Goal: Transaction & Acquisition: Purchase product/service

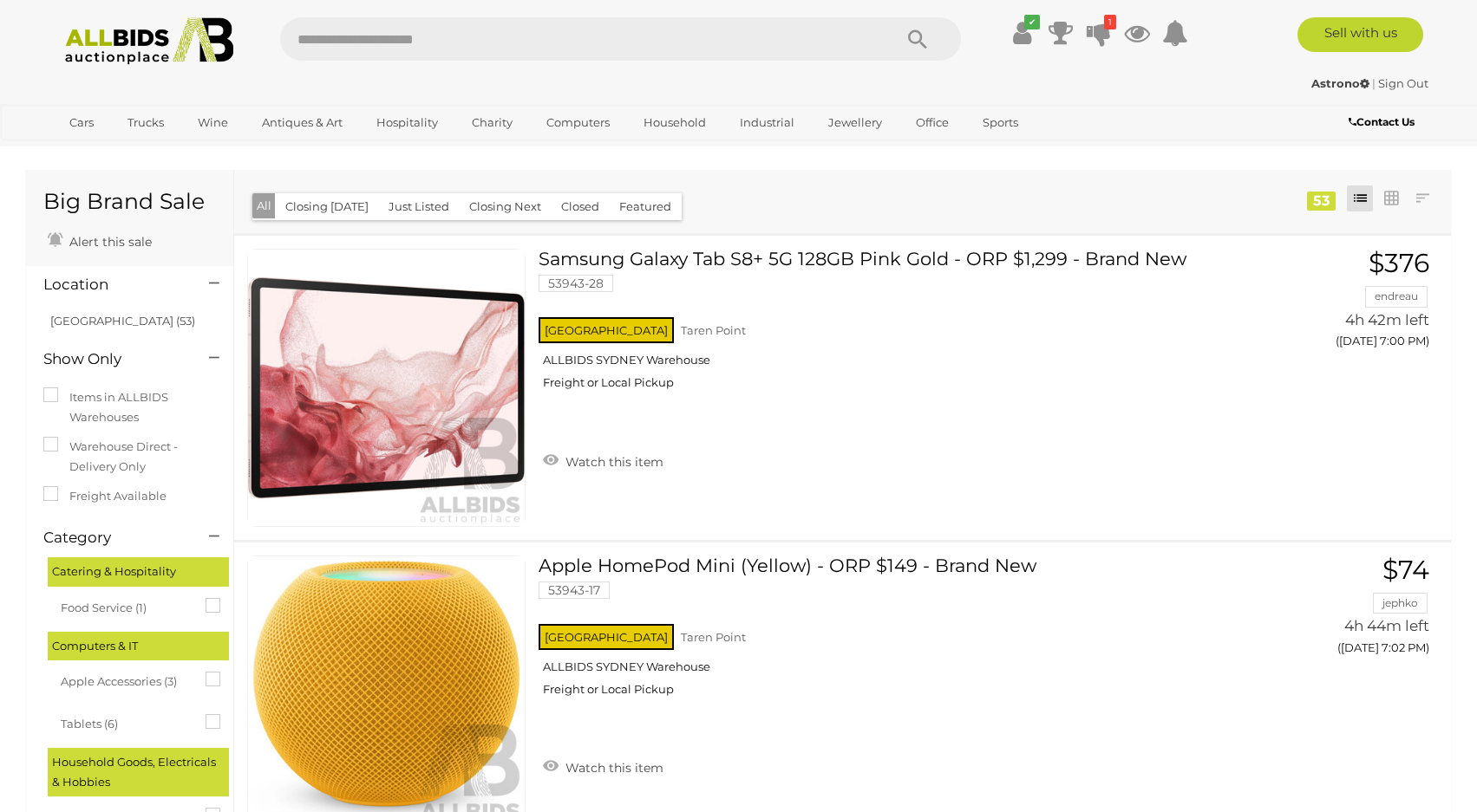
click at [1409, 199] on li "Closing First Closing Last Lowest Bid Highest Bid Item Name A-Z Item Name Z-A A…" at bounding box center [1423, 198] width 32 height 26
click at [1416, 197] on link at bounding box center [1423, 198] width 26 height 26
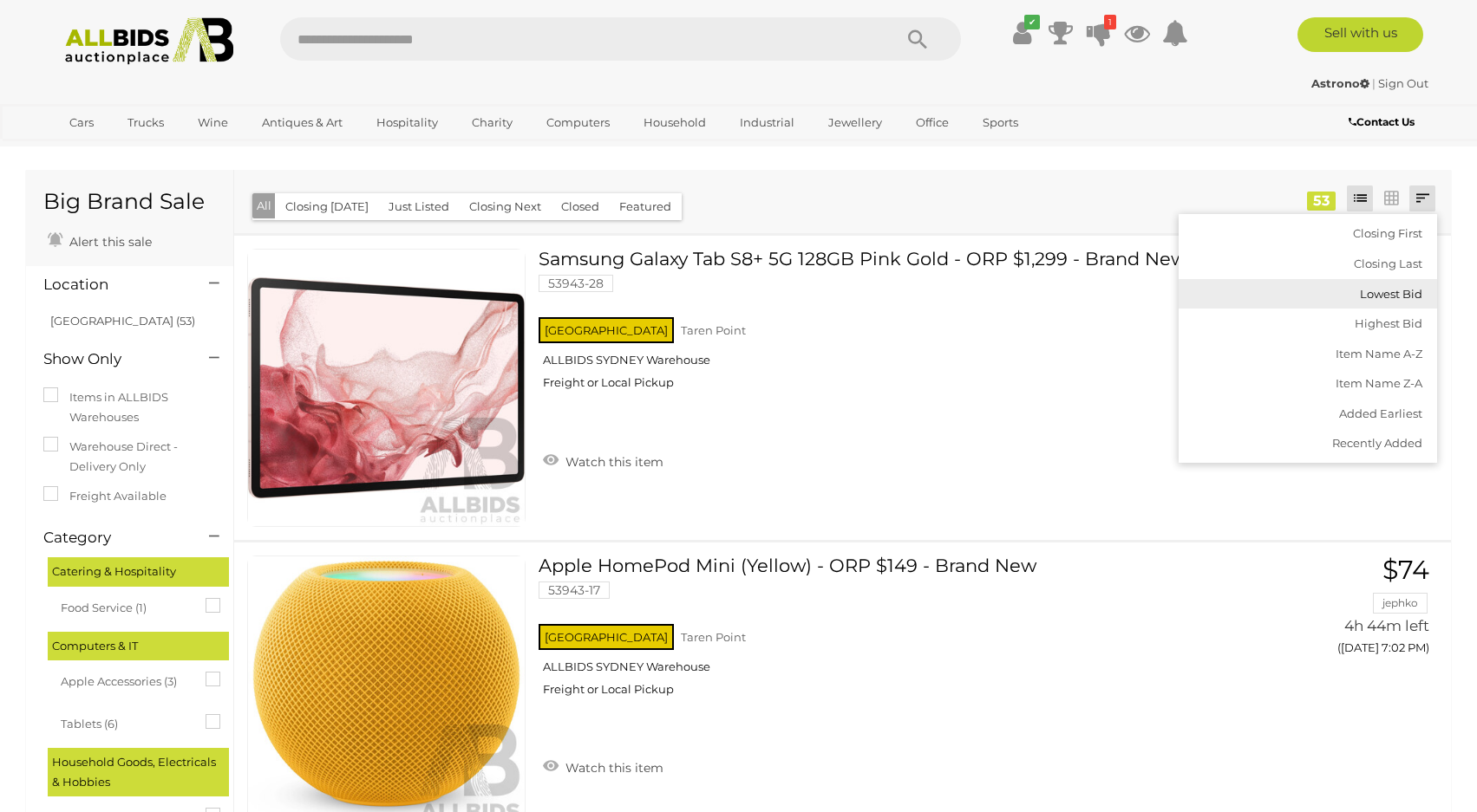
click at [1392, 294] on link "Lowest Bid" at bounding box center [1308, 294] width 258 height 31
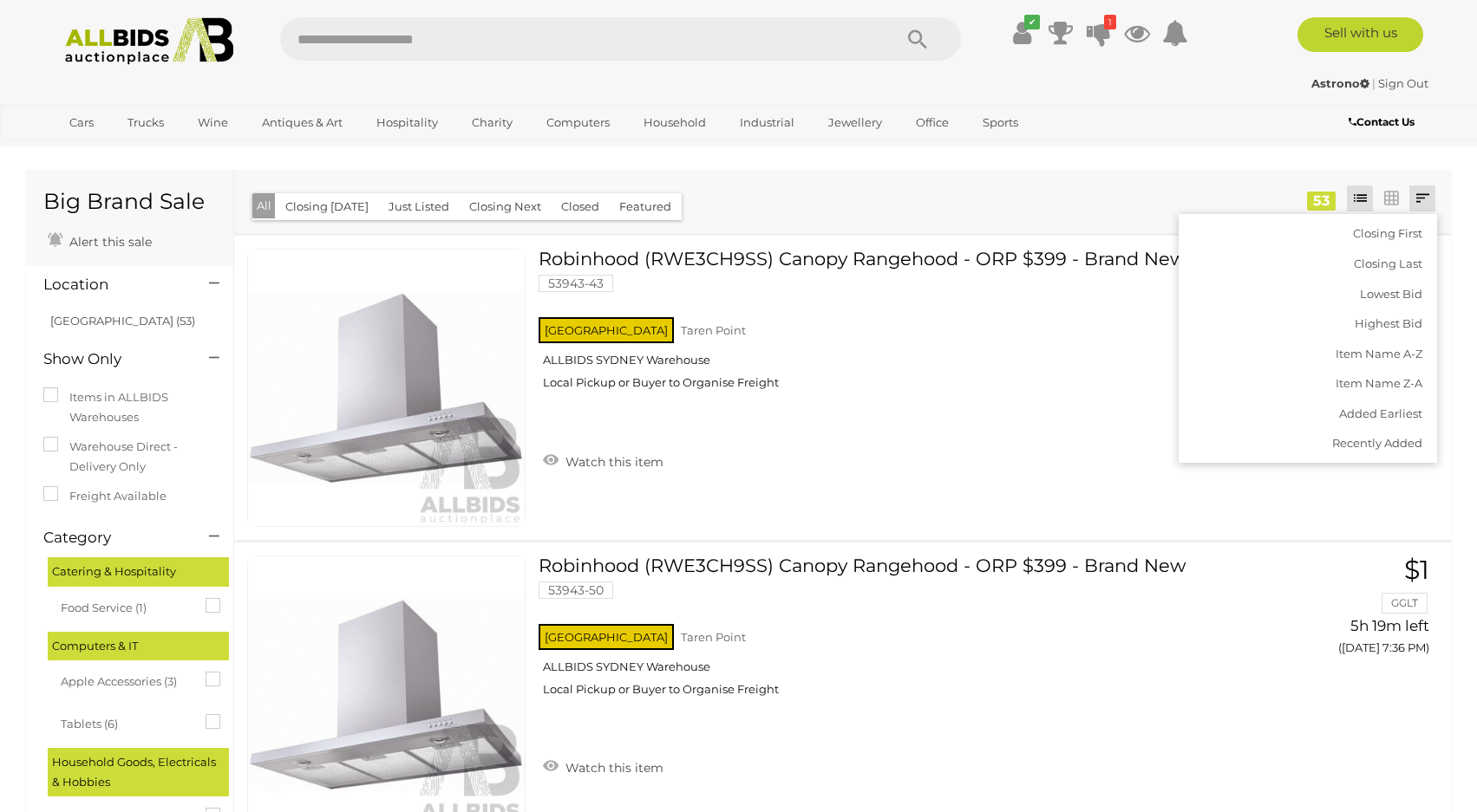
click at [839, 183] on div at bounding box center [792, 184] width 1092 height 4
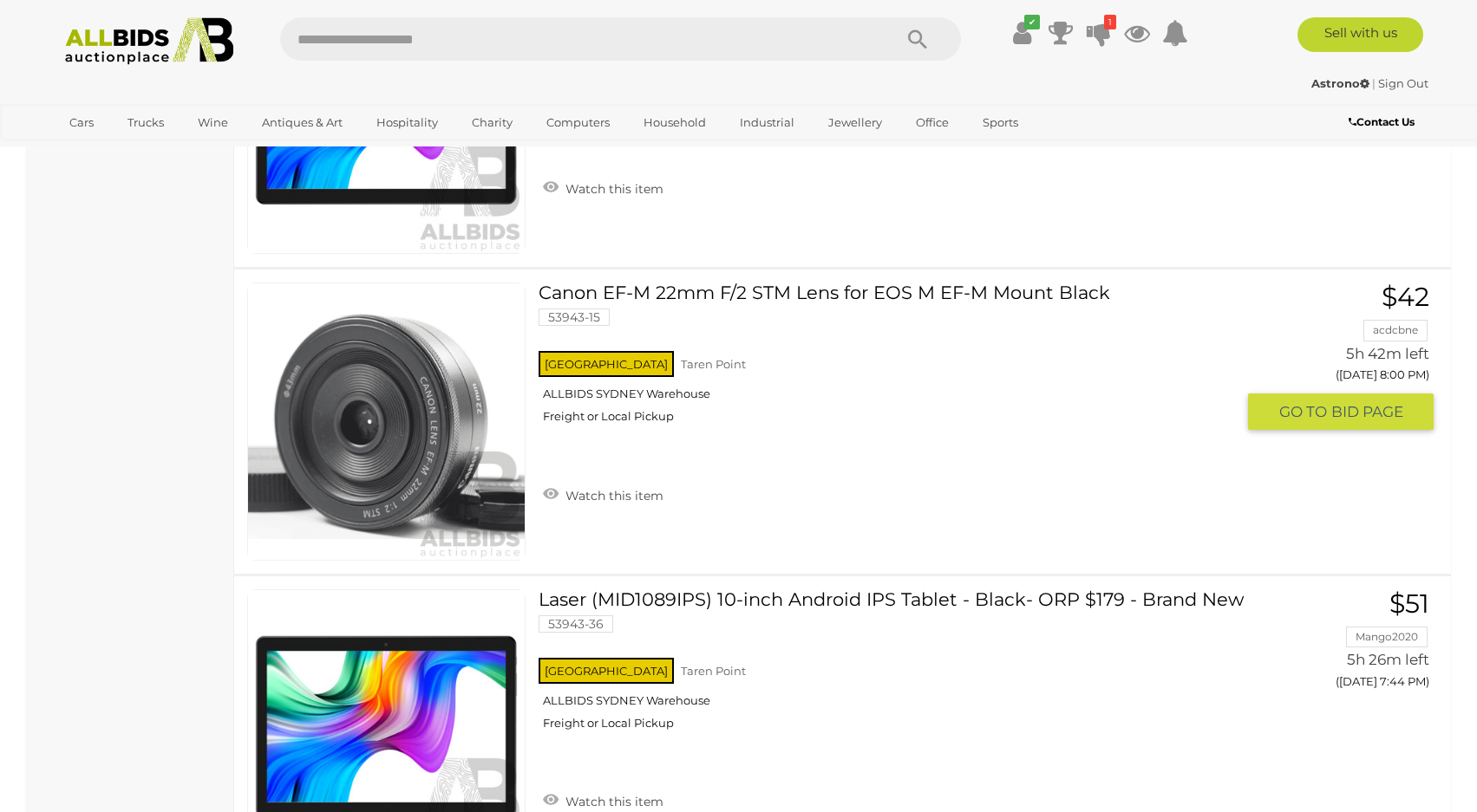
scroll to position [2427, 0]
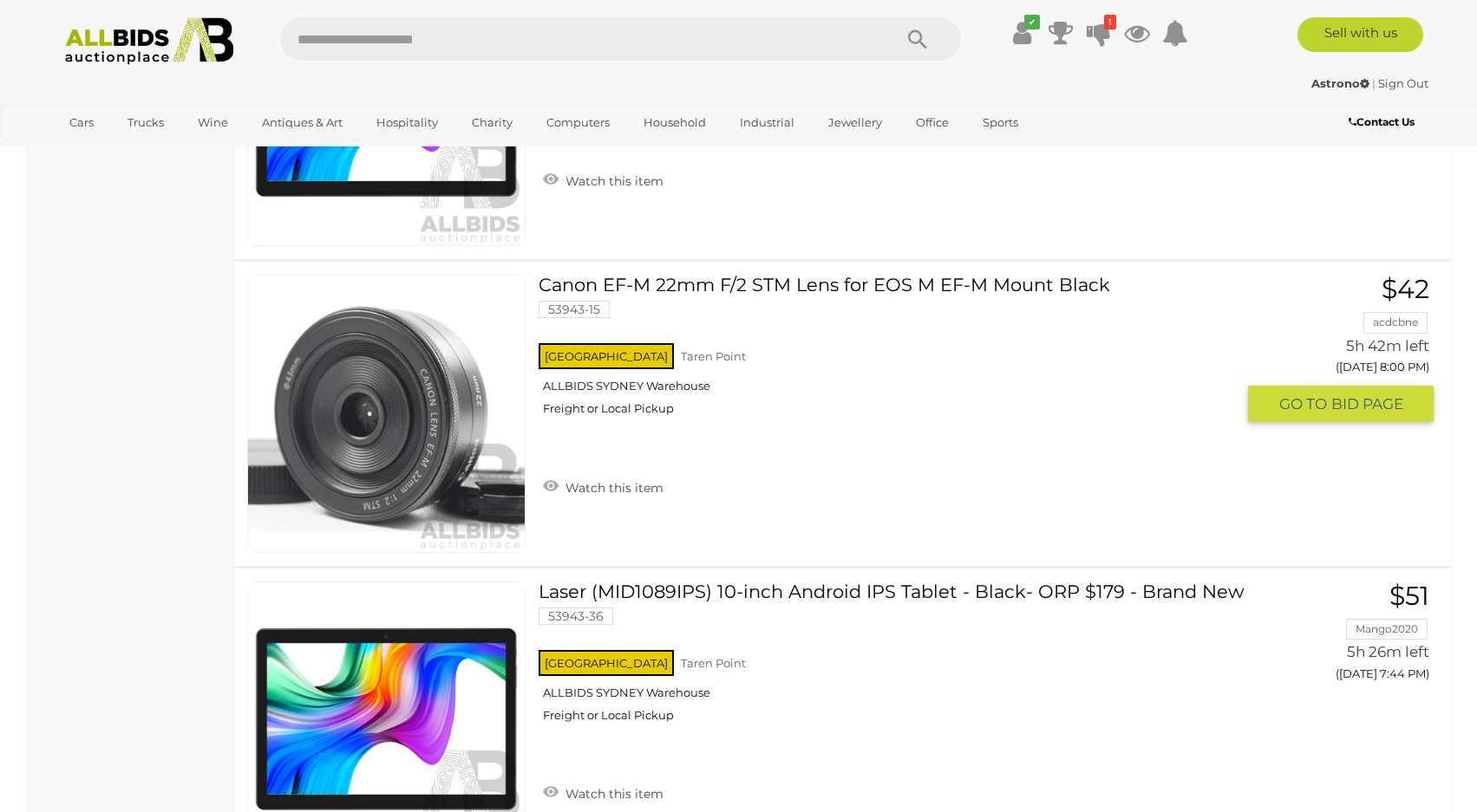
drag, startPoint x: 833, startPoint y: 363, endPoint x: 723, endPoint y: 363, distance: 110.0
click at [724, 363] on div "NSW Taren Point ALLBIDS SYDNEY Warehouse Freight or Local Pickup" at bounding box center [886, 384] width 696 height 90
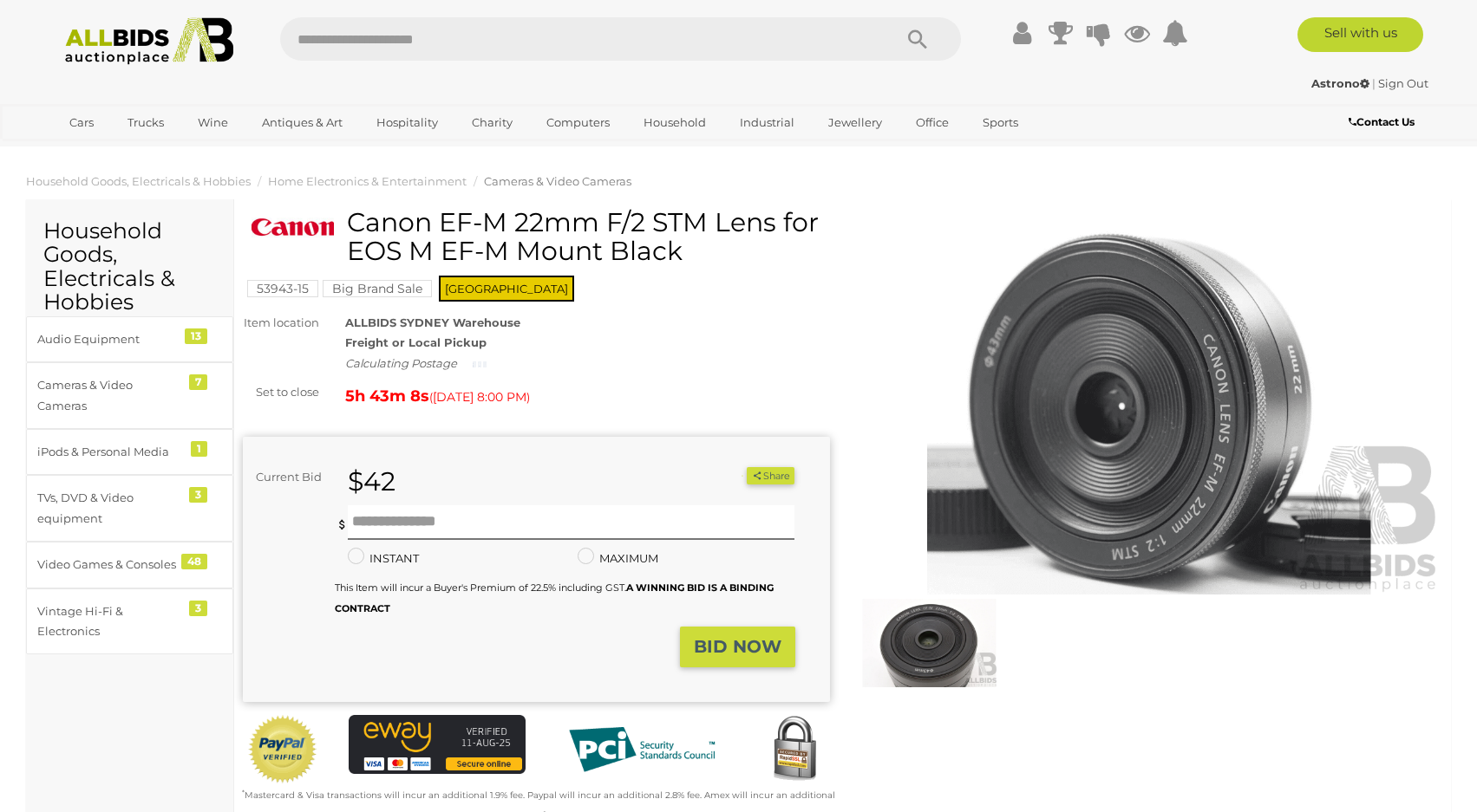
drag, startPoint x: 855, startPoint y: 210, endPoint x: 834, endPoint y: 217, distance: 22.1
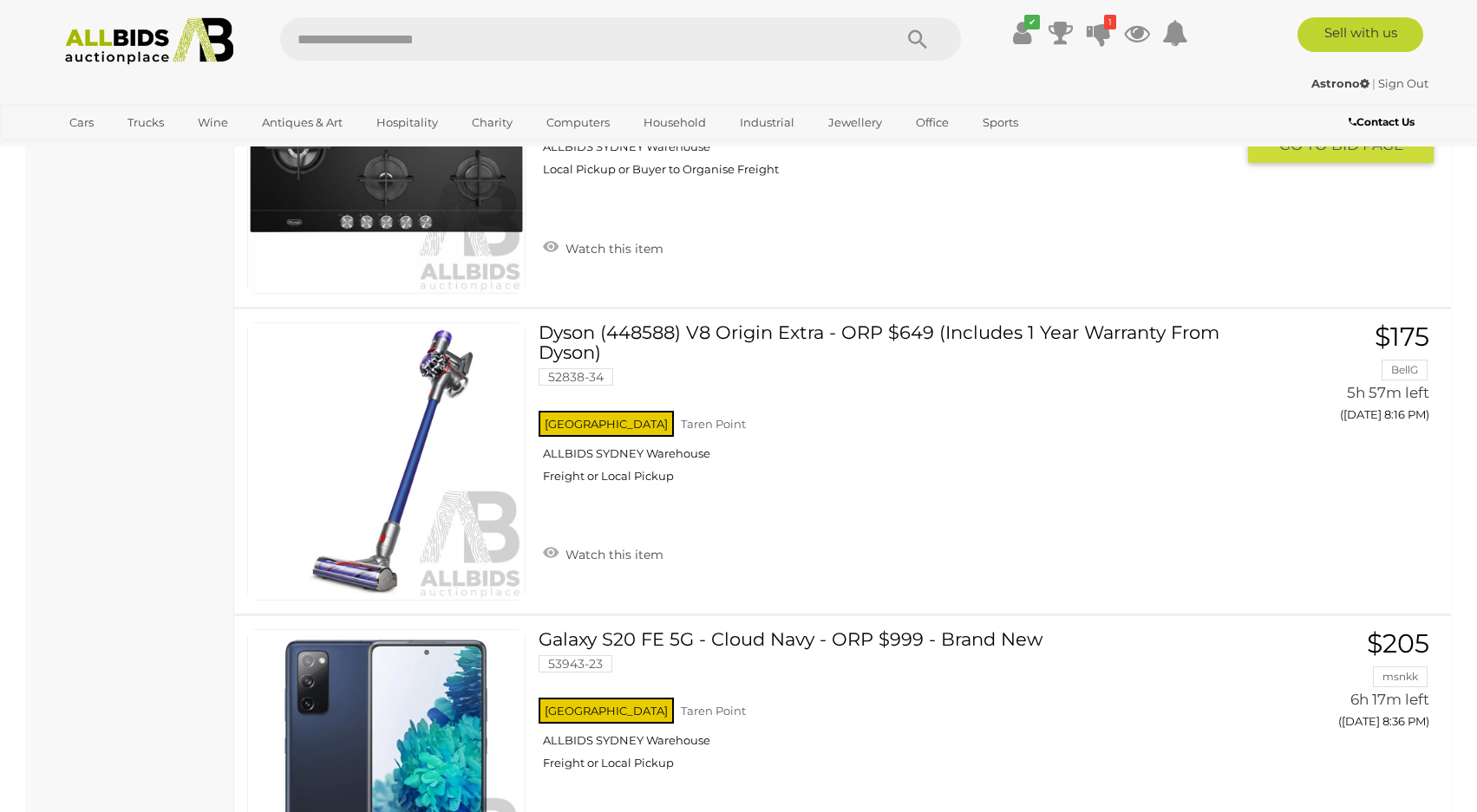
scroll to position [6586, 0]
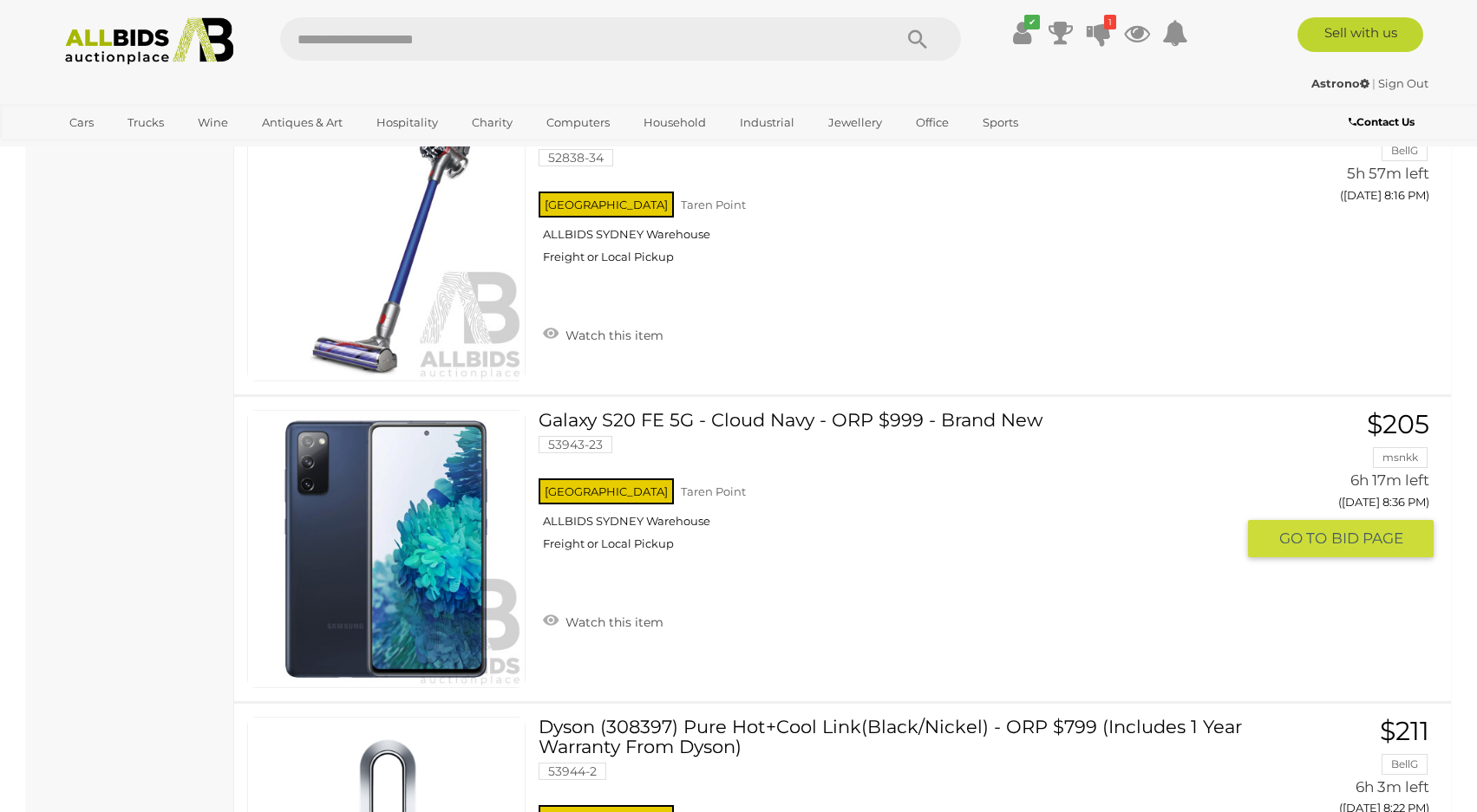
drag, startPoint x: 772, startPoint y: 441, endPoint x: 829, endPoint y: 397, distance: 72.0
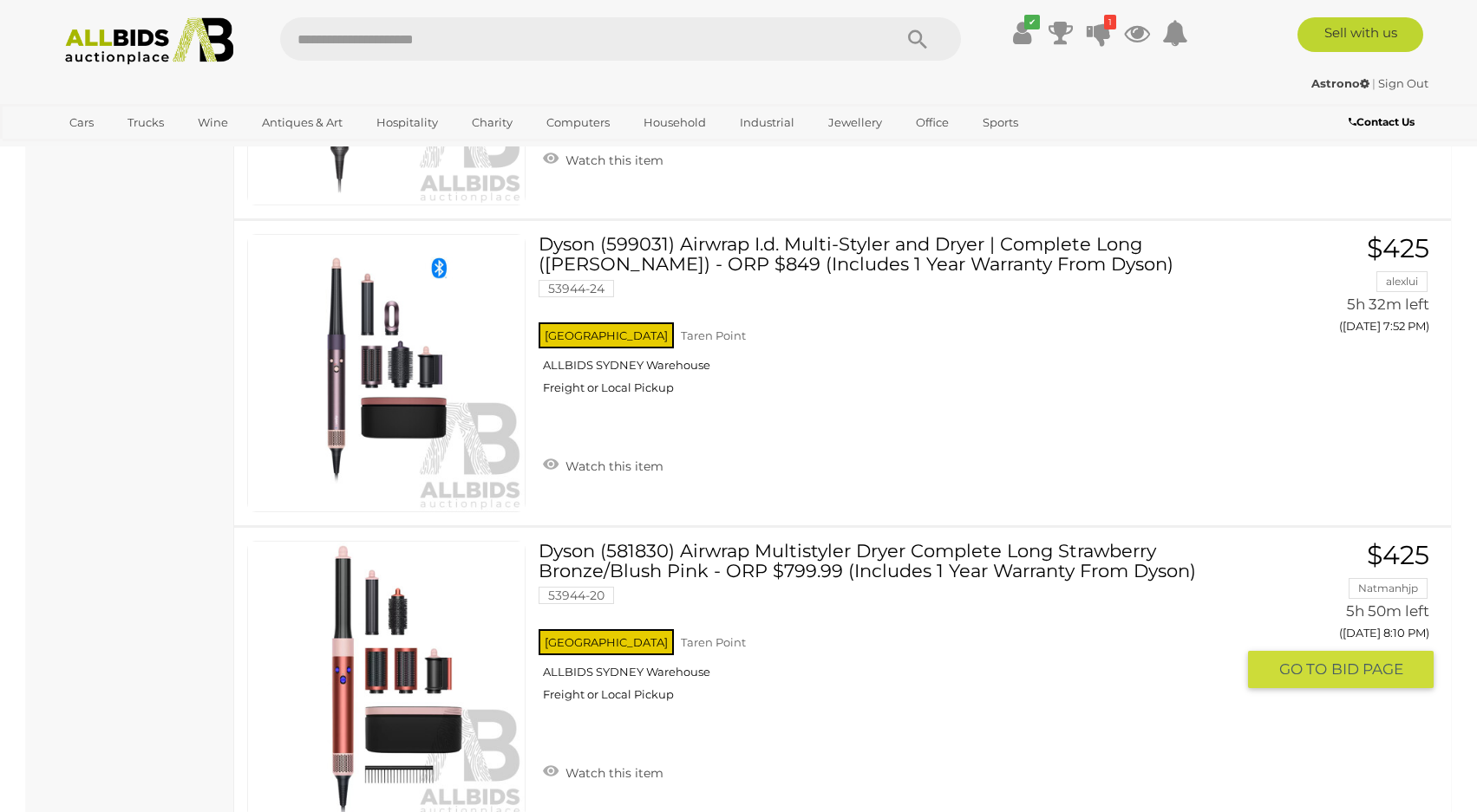
scroll to position [11353, 0]
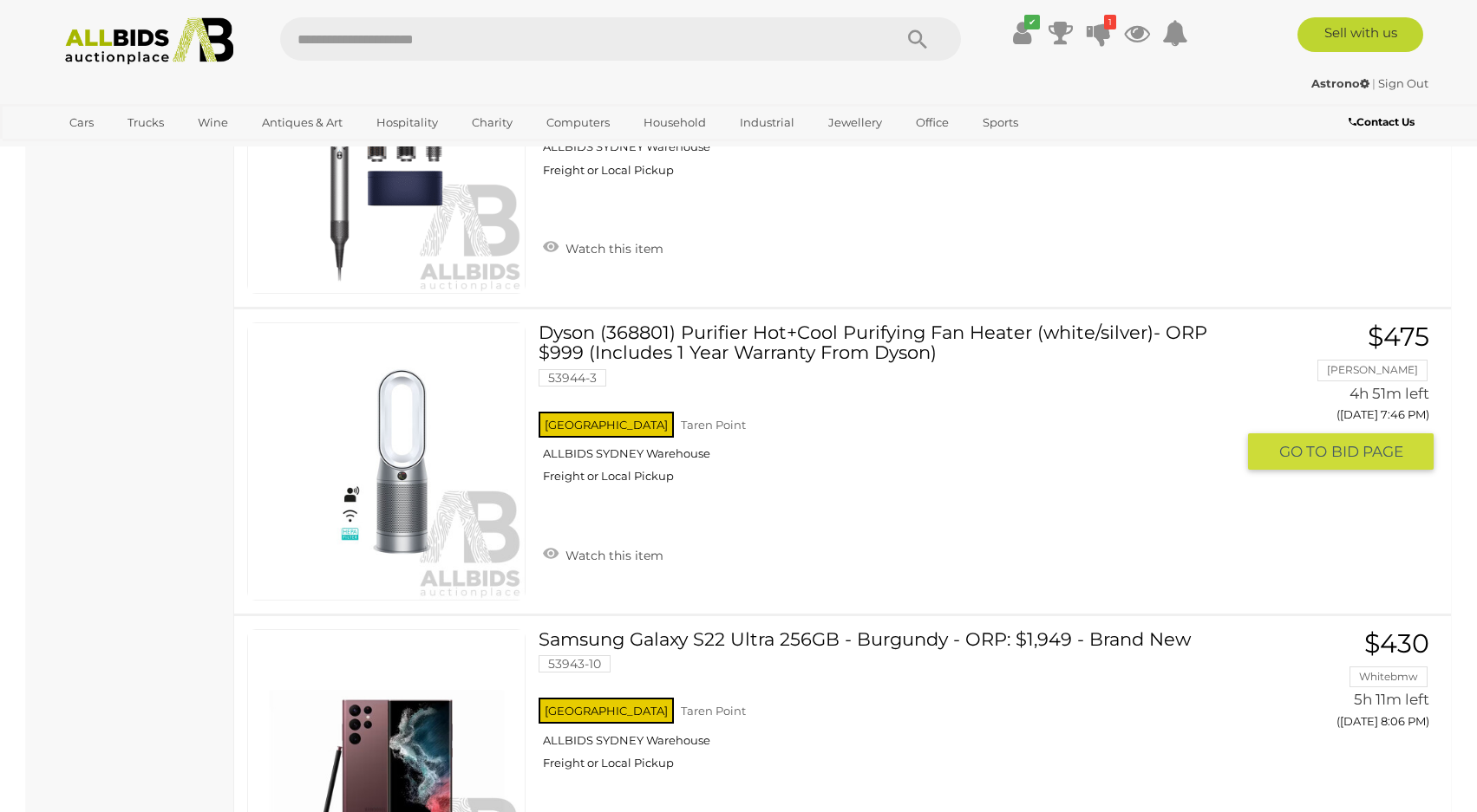
scroll to position [12133, 0]
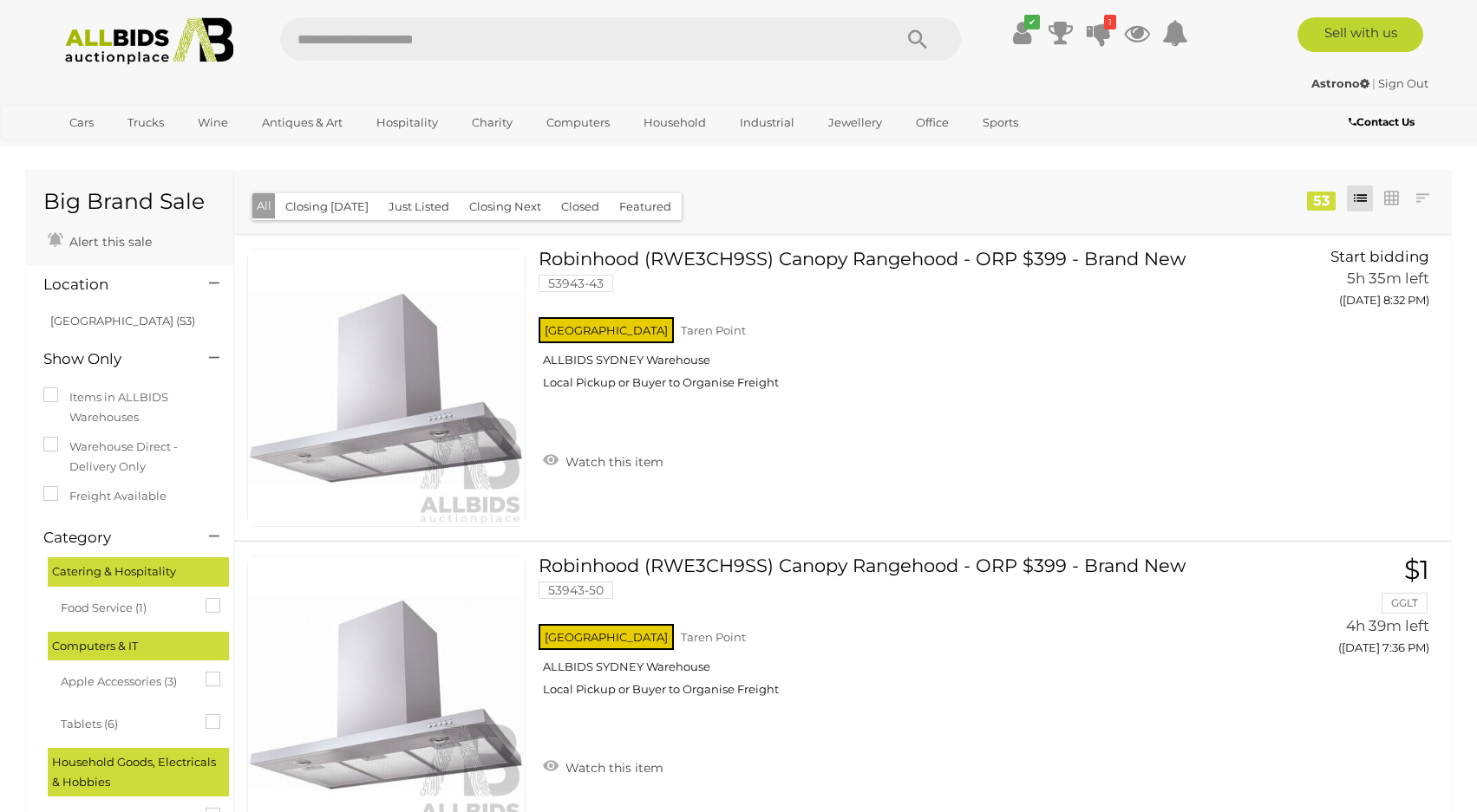
scroll to position [12133, 0]
